Goal: Information Seeking & Learning: Compare options

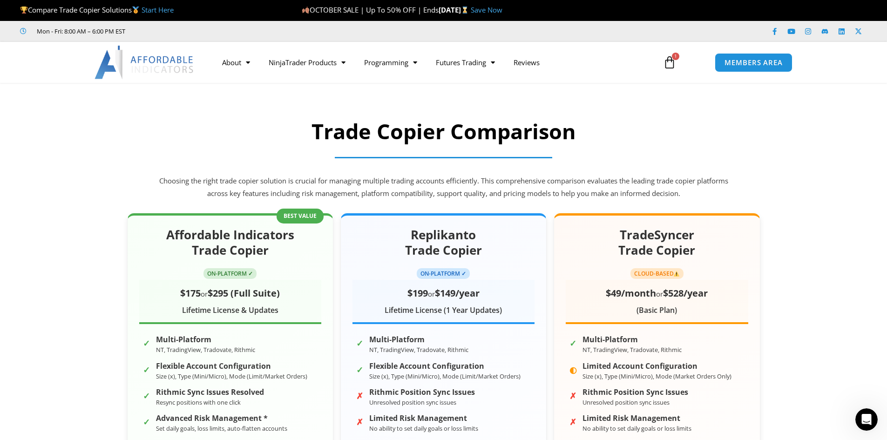
scroll to position [2168, 0]
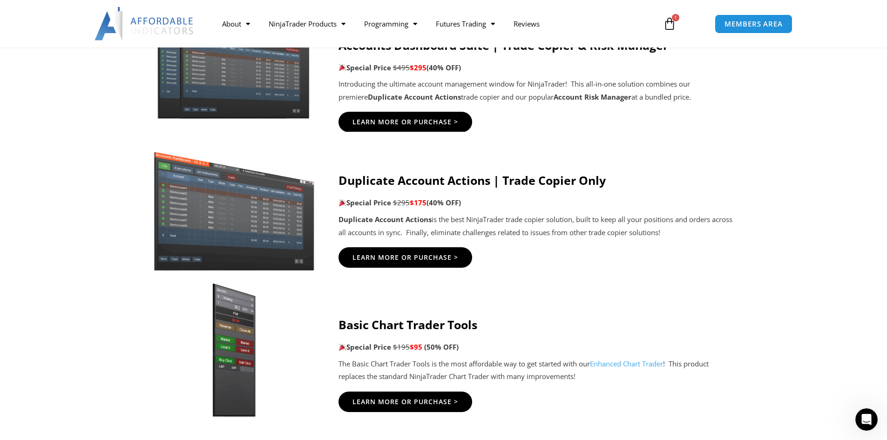
scroll to position [559, 0]
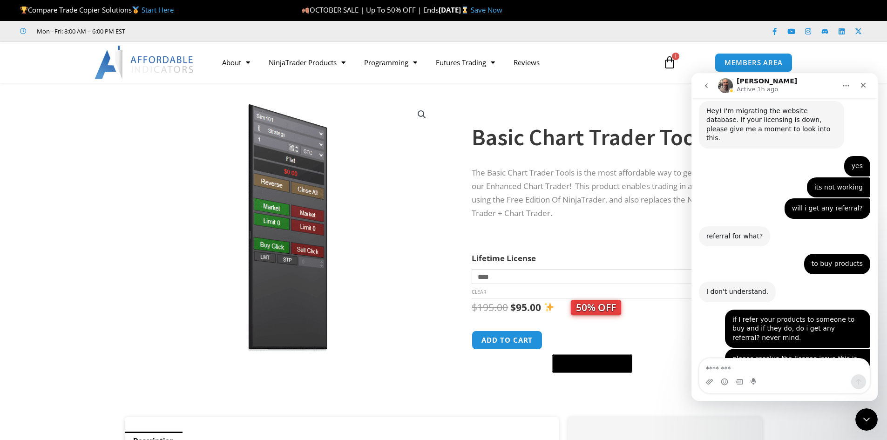
scroll to position [2168, 0]
